Goal: Navigation & Orientation: Go to known website

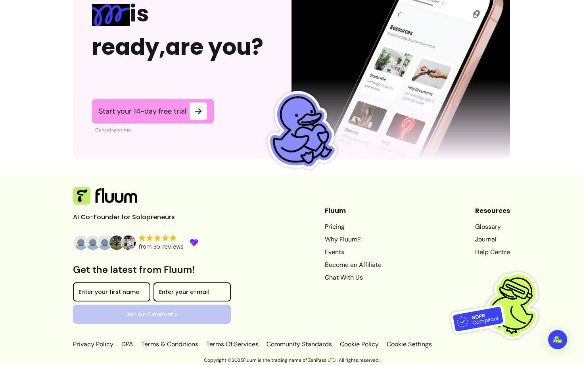
scroll to position [1972, 0]
drag, startPoint x: 131, startPoint y: 218, endPoint x: 175, endPoint y: 217, distance: 44.4
click at [176, 218] on p "AI Co-Founder for Solopreneurs" at bounding box center [132, 218] width 119 height 10
click at [329, 239] on link "Why Fluum?" at bounding box center [353, 240] width 57 height 10
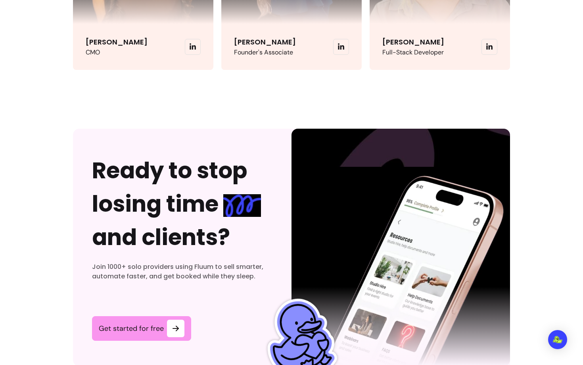
scroll to position [2369, 0]
